Goal: Task Accomplishment & Management: Manage account settings

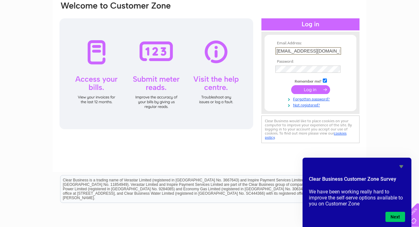
scroll to position [54, 0]
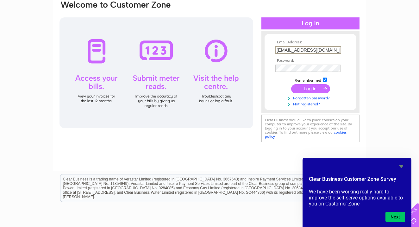
type input "info@sopranoiceedinburgh.com"
click at [310, 90] on input "submit" at bounding box center [310, 88] width 39 height 9
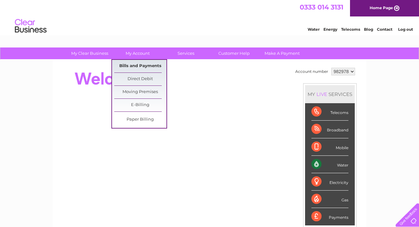
click at [140, 64] on link "Bills and Payments" at bounding box center [140, 66] width 52 height 13
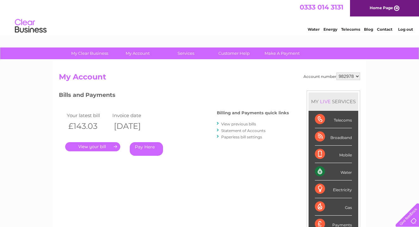
click at [101, 146] on link "." at bounding box center [92, 146] width 55 height 9
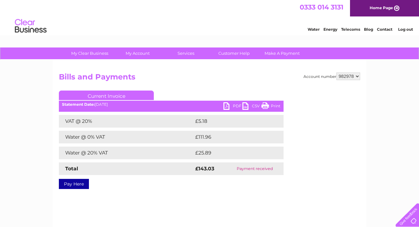
click at [227, 105] on link "PDF" at bounding box center [232, 106] width 19 height 9
